Goal: Obtain resource: Download file/media

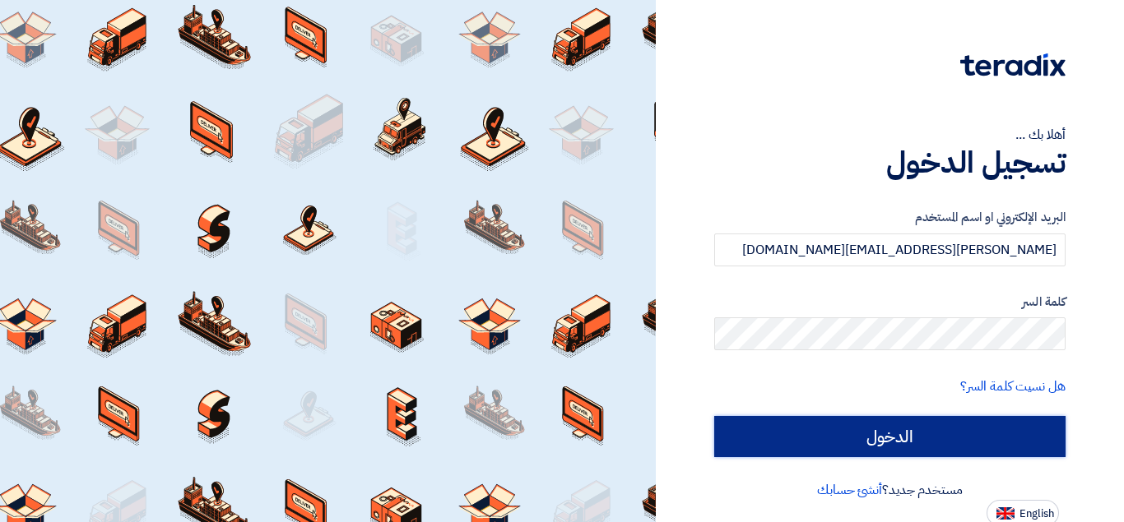
click at [888, 438] on input "الدخول" at bounding box center [889, 436] width 351 height 41
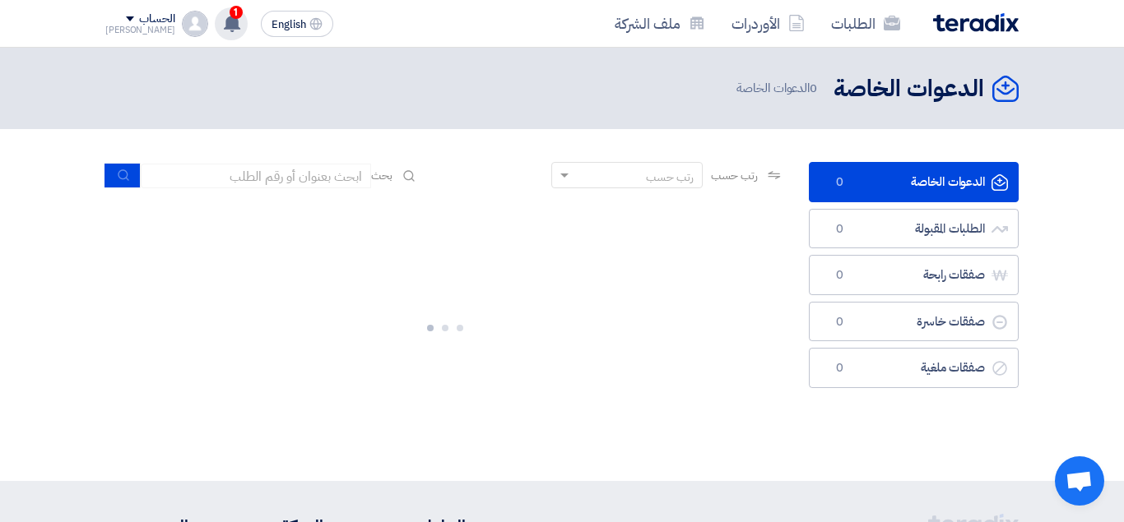
click at [215, 37] on div "1 تم نشر طلب عروض أسعار جديد - شاهد التفاصيل 4 hours ago مبروك .. تم ترسية طلب …" at bounding box center [231, 23] width 33 height 33
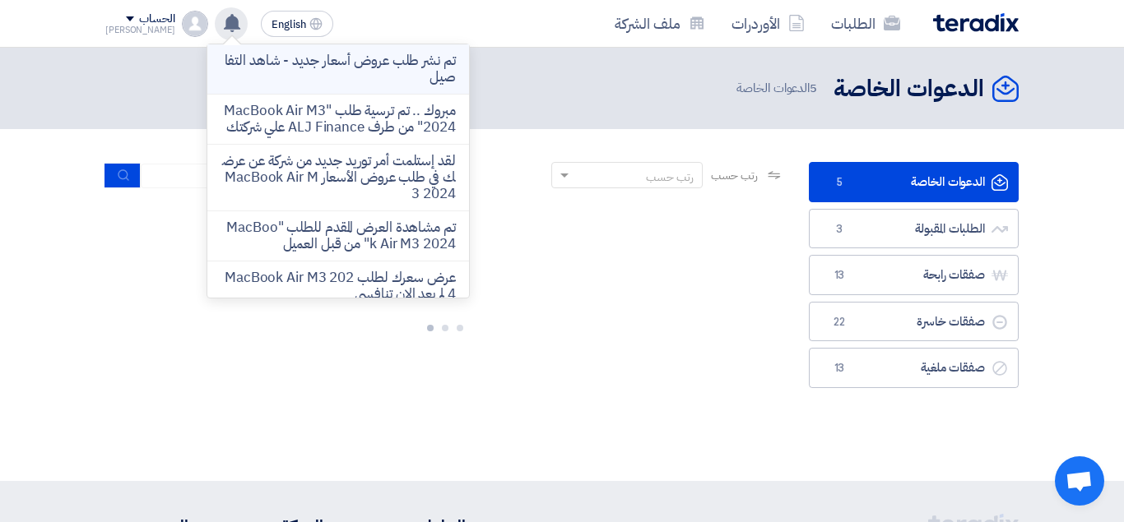
click at [294, 75] on p "تم نشر طلب عروض أسعار جديد - شاهد التفاصيل" at bounding box center [337, 69] width 235 height 33
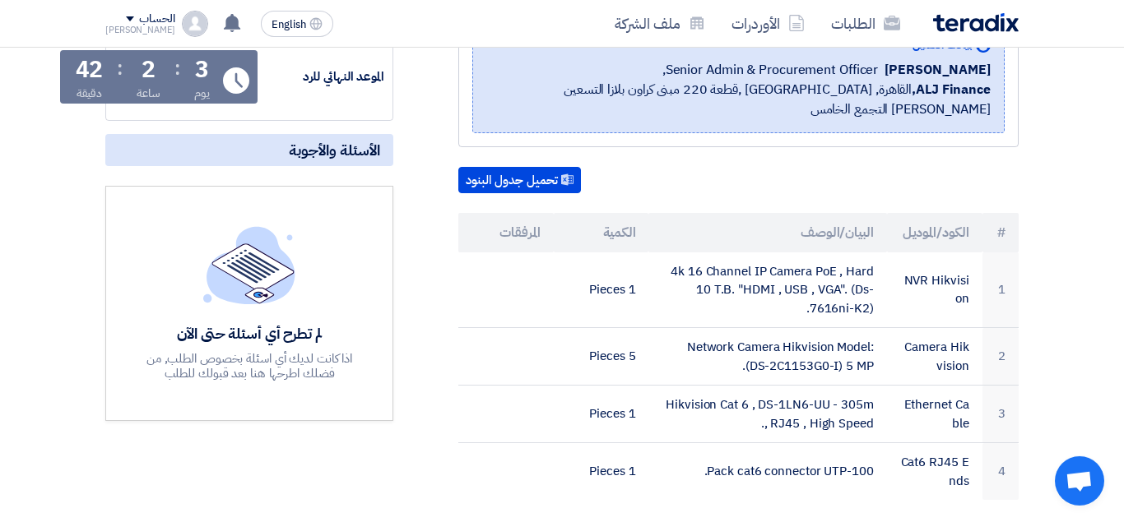
scroll to position [311, 0]
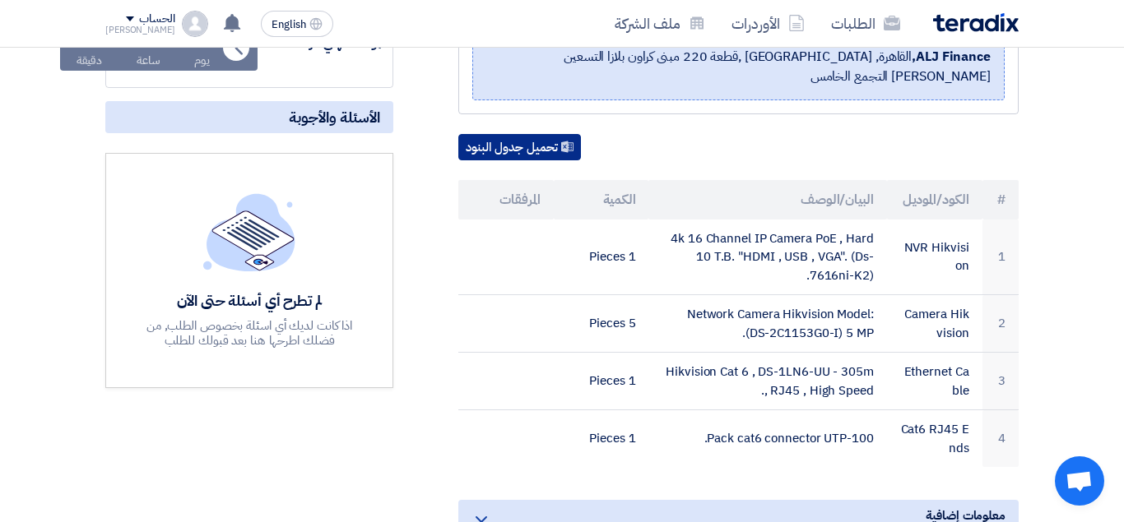
click at [531, 134] on button "تحميل جدول البنود" at bounding box center [519, 147] width 123 height 26
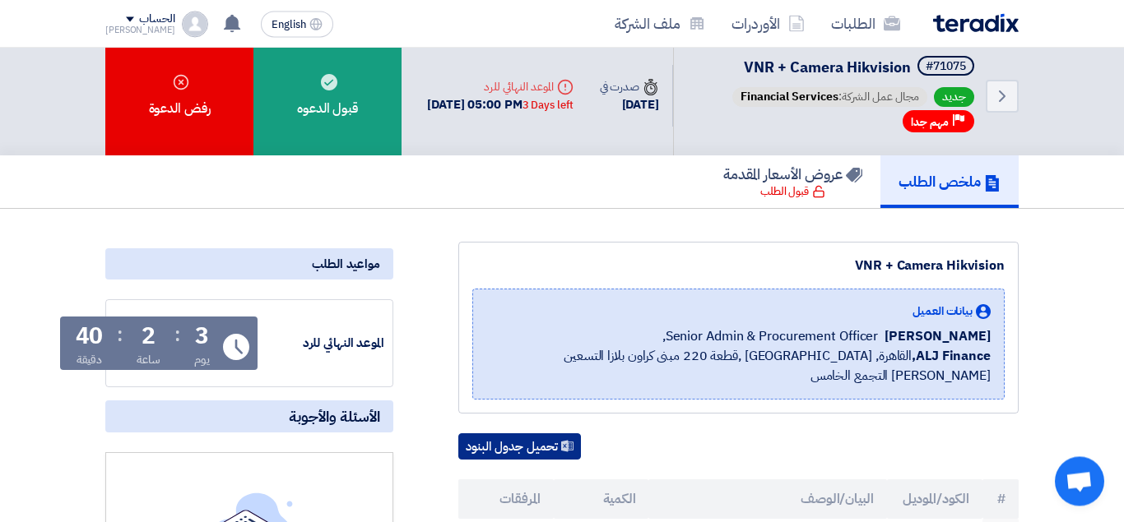
scroll to position [0, 0]
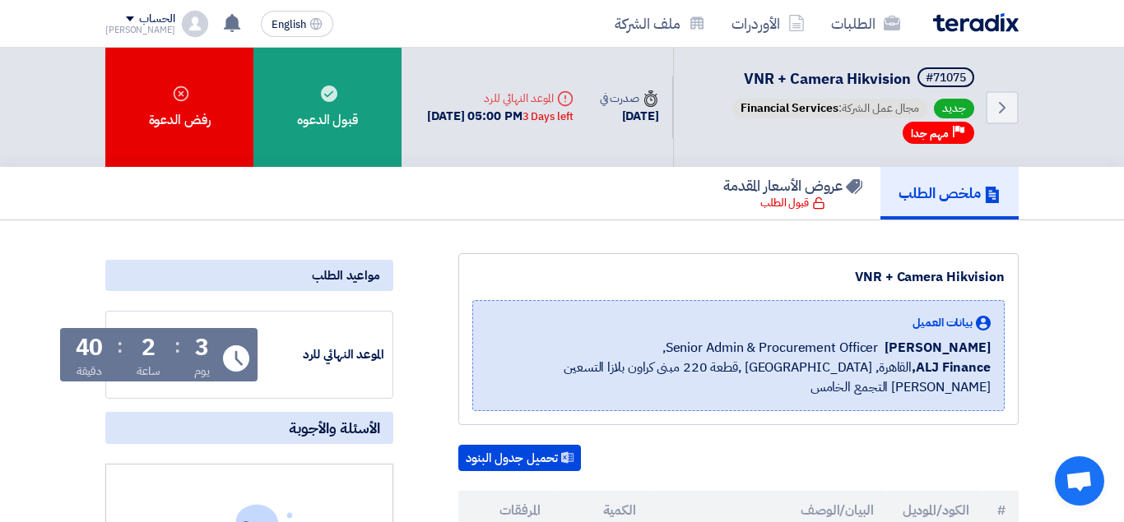
drag, startPoint x: 1112, startPoint y: 90, endPoint x: 1123, endPoint y: 151, distance: 61.8
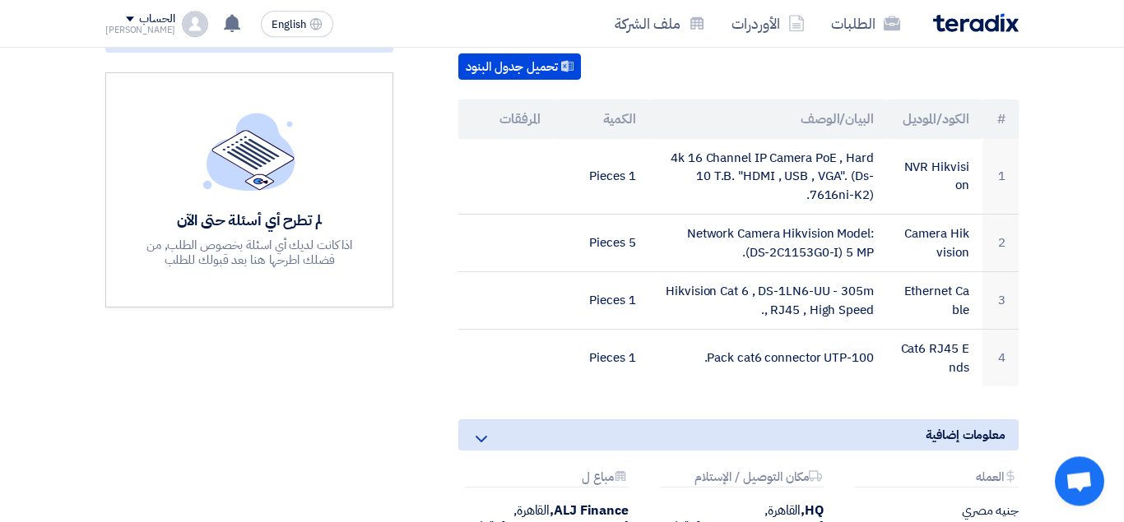
scroll to position [396, 0]
